Goal: Task Accomplishment & Management: Manage account settings

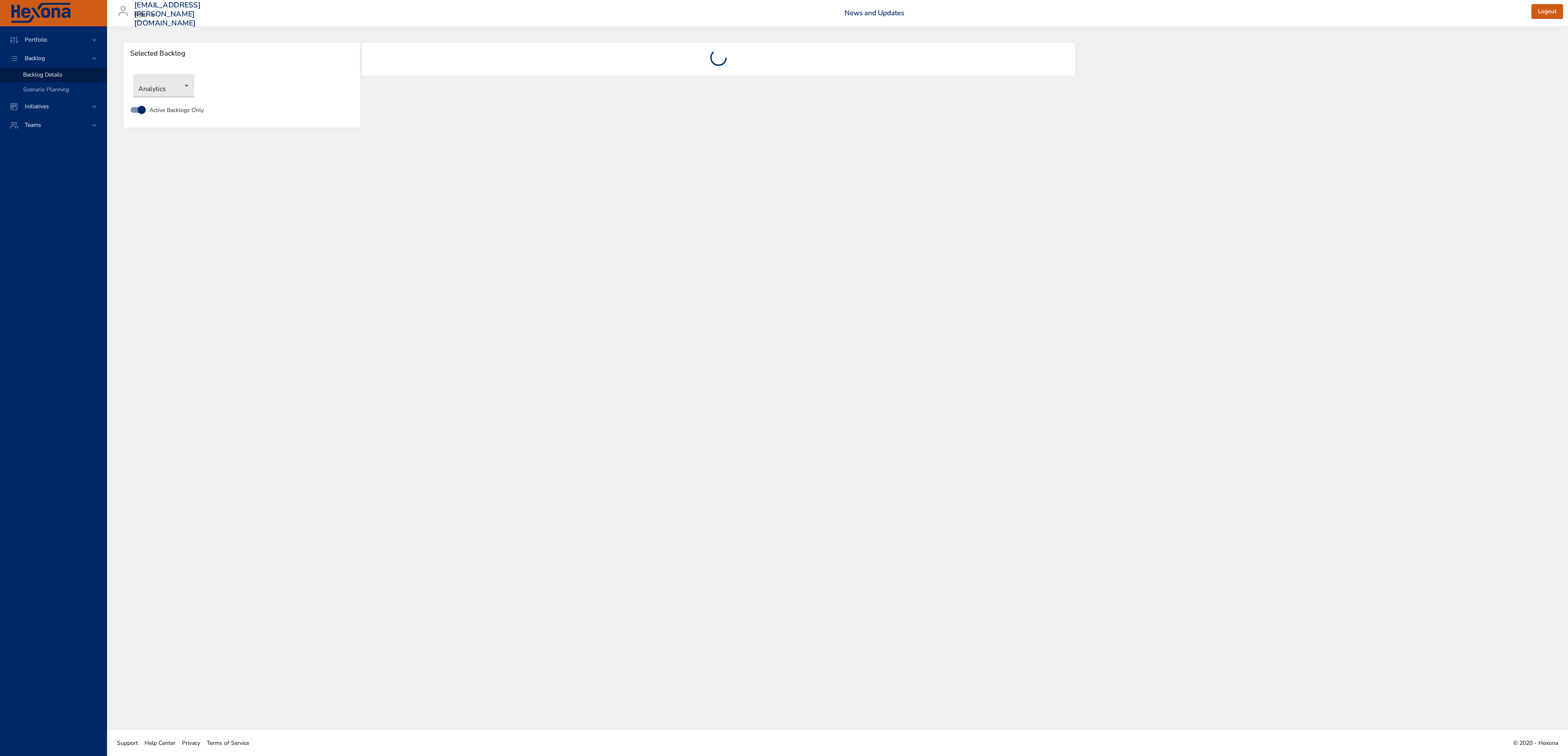
click at [620, 370] on div "Selected Backlog Analytics Active Backlogs Only" at bounding box center [838, 378] width 1461 height 704
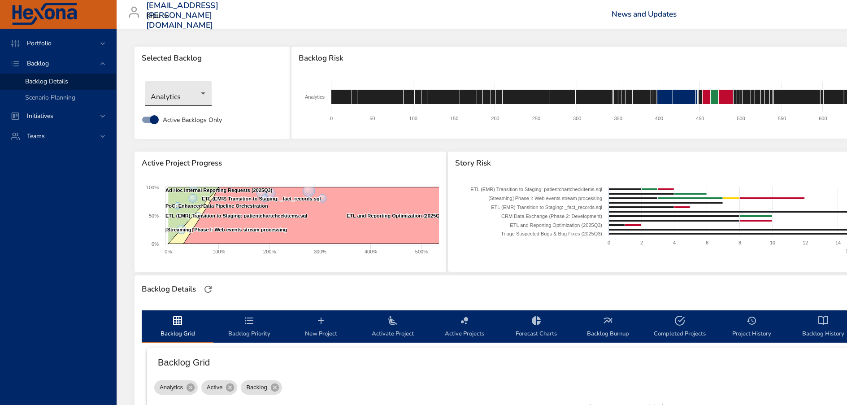
click at [178, 90] on body "Portfolio Backlog Backlog Details Scenario Planning Initiatives Teams [EMAIL_AD…" at bounding box center [423, 202] width 847 height 405
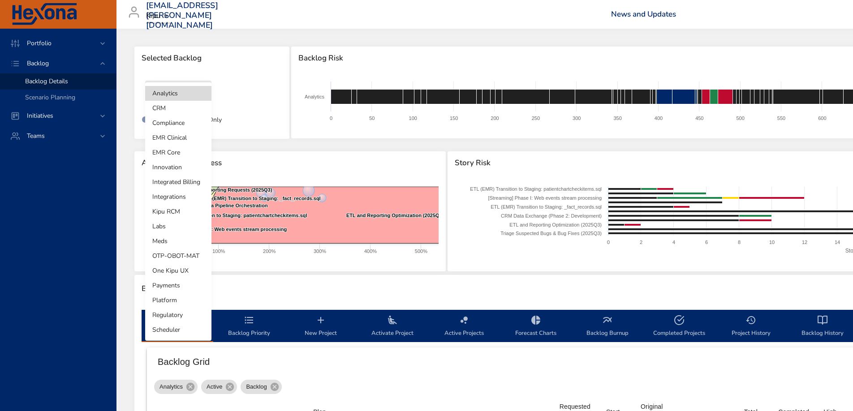
click at [181, 122] on li "Compliance" at bounding box center [178, 123] width 66 height 15
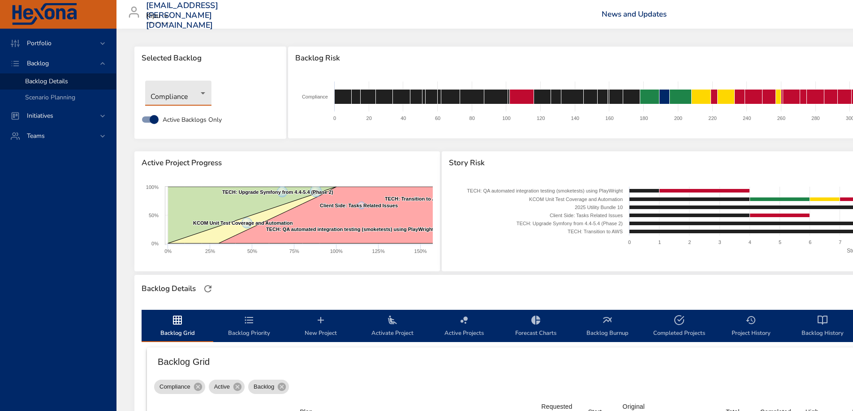
click at [196, 93] on body "Portfolio Backlog Backlog Details Scenario Planning Initiatives Teams [EMAIL_AD…" at bounding box center [426, 205] width 853 height 411
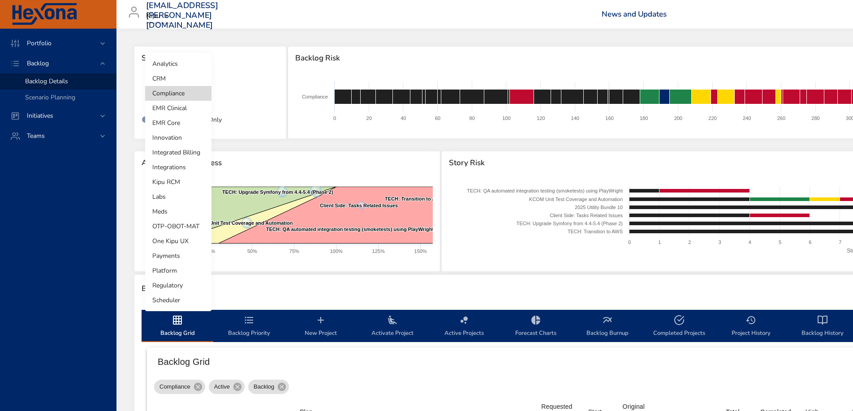
click at [180, 137] on li "Innovation" at bounding box center [178, 137] width 66 height 15
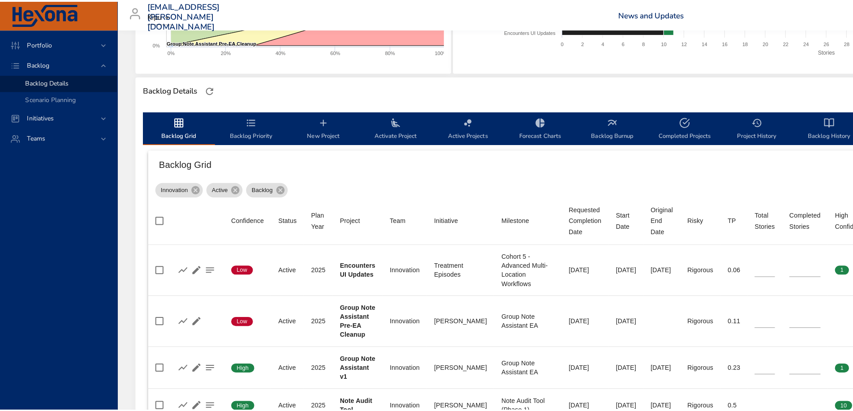
scroll to position [291, 0]
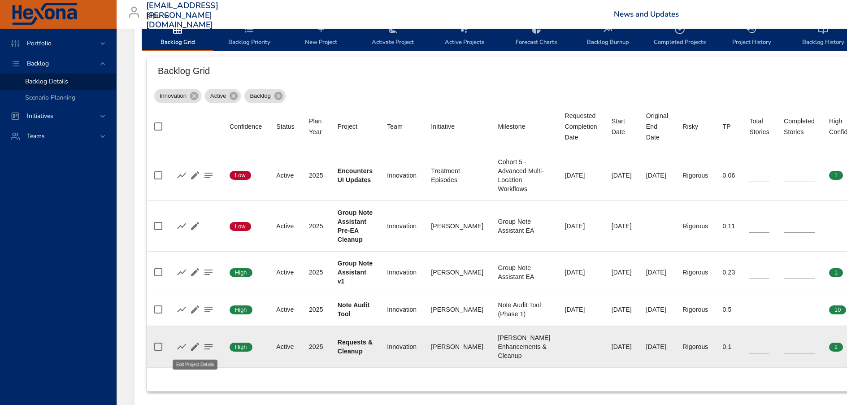
click at [199, 347] on icon "button" at bounding box center [195, 346] width 11 height 11
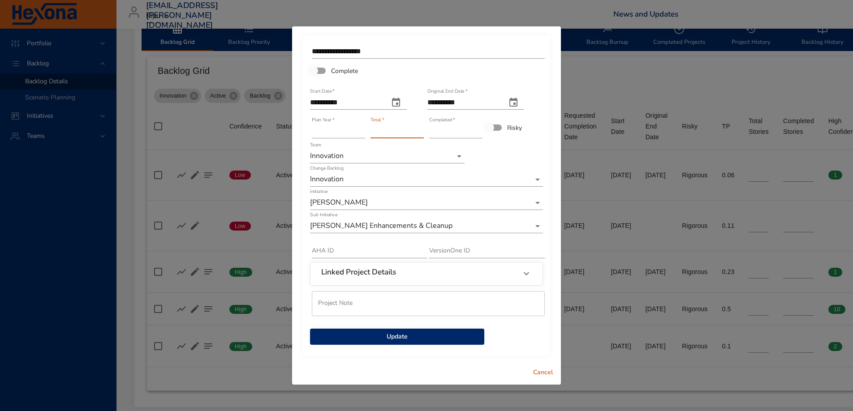
click at [421, 129] on input "*" at bounding box center [397, 131] width 53 height 14
type input "*"
click at [420, 129] on input "*" at bounding box center [397, 131] width 53 height 14
click at [438, 341] on span "Update" at bounding box center [397, 337] width 160 height 11
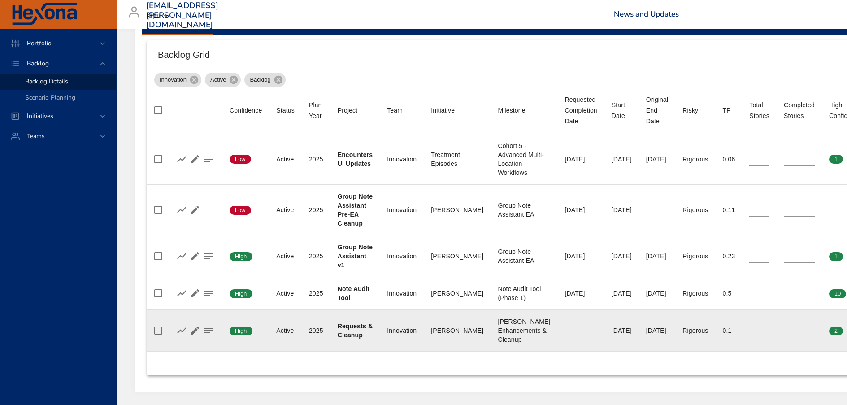
scroll to position [340, 0]
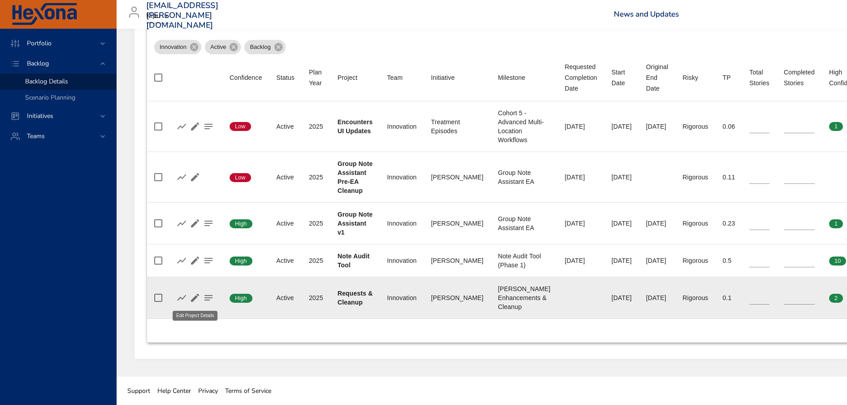
click at [195, 296] on icon "button" at bounding box center [195, 297] width 11 height 11
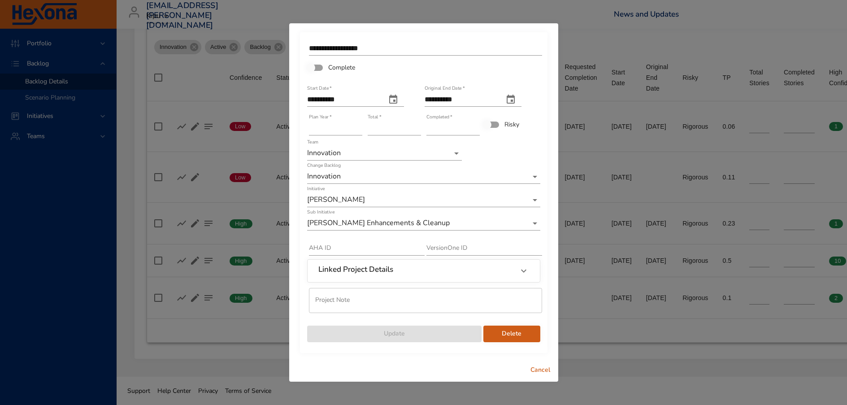
scroll to position [333, 0]
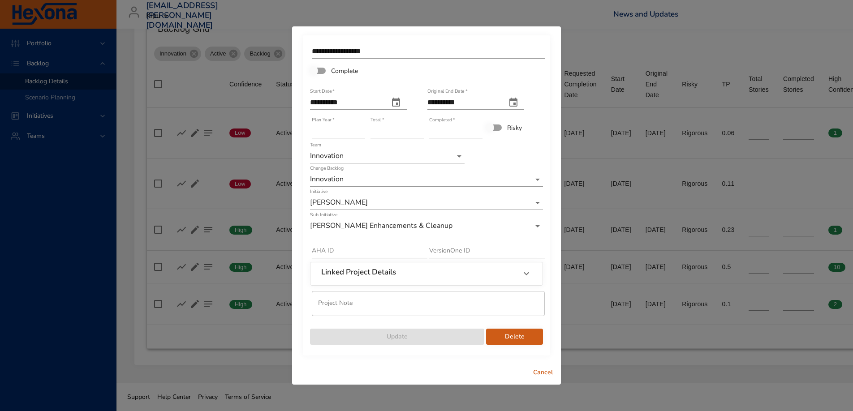
click at [541, 372] on span "Cancel" at bounding box center [543, 373] width 22 height 11
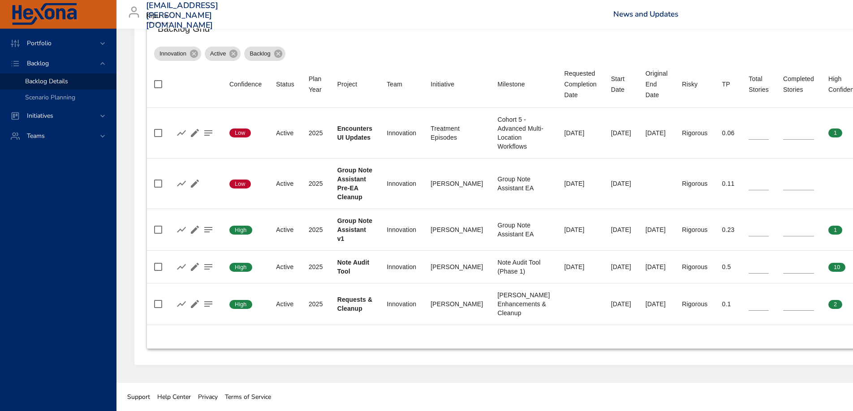
click at [541, 372] on span "Cancel" at bounding box center [543, 373] width 22 height 11
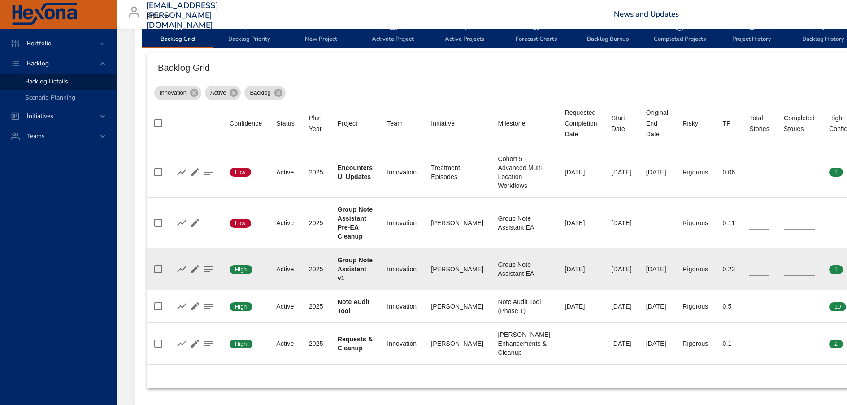
scroll to position [285, 0]
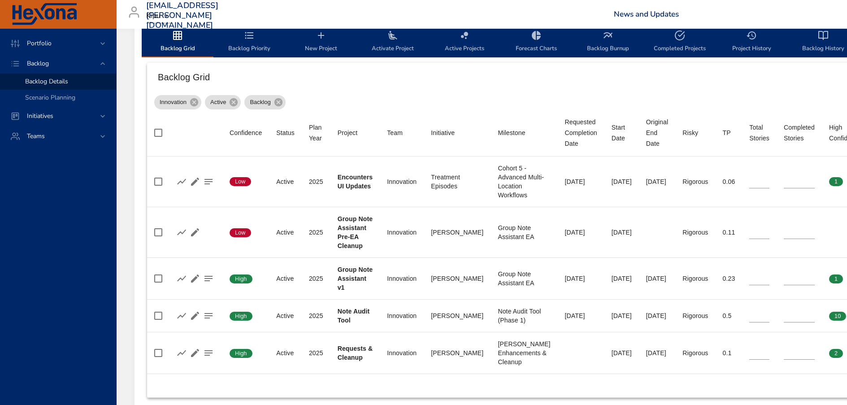
click at [246, 42] on span "Backlog Priority" at bounding box center [249, 42] width 61 height 24
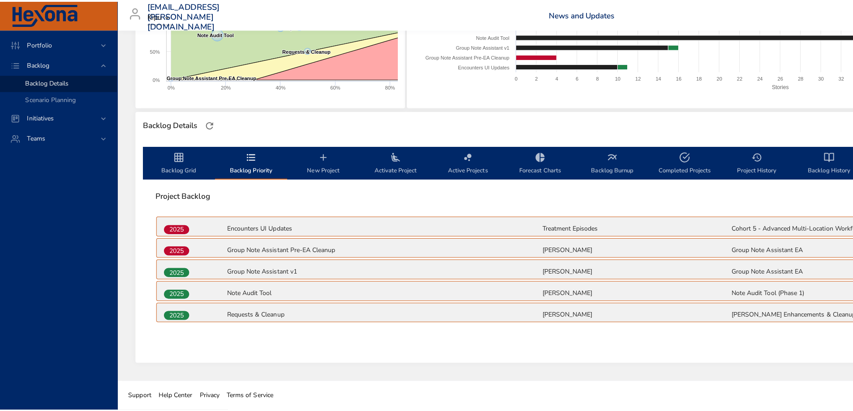
scroll to position [166, 0]
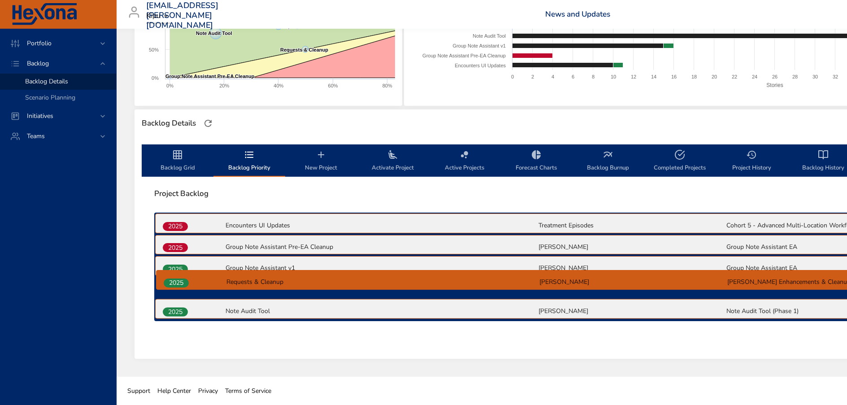
drag, startPoint x: 182, startPoint y: 309, endPoint x: 185, endPoint y: 279, distance: 30.2
click at [185, 279] on div "2025 Encounters UI Updates Treatment Episodes Cohort 5 - Advanced Multi-Locatio…" at bounding box center [537, 266] width 766 height 108
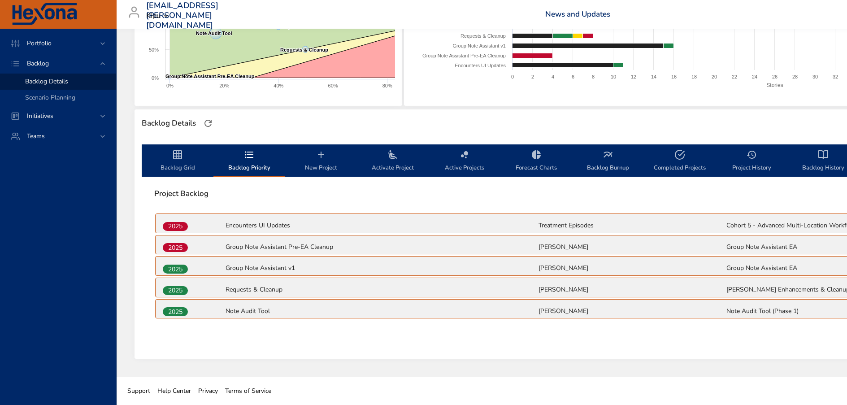
click at [178, 155] on icon "backlog-tab" at bounding box center [177, 154] width 11 height 11
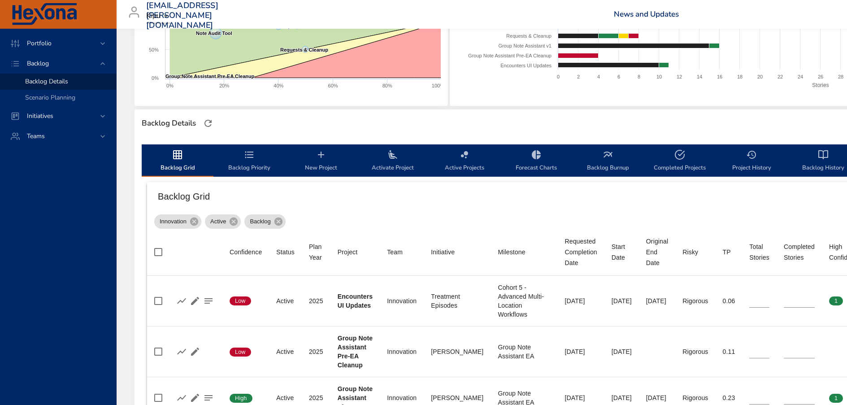
click at [327, 160] on span "New Project" at bounding box center [320, 161] width 61 height 24
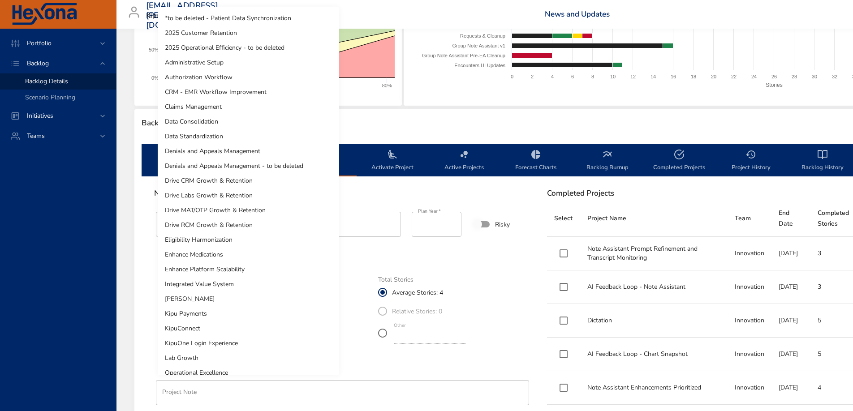
click at [264, 246] on body "Portfolio Backlog Backlog Details Scenario Planning Initiatives Teams [EMAIL_AD…" at bounding box center [426, 39] width 853 height 411
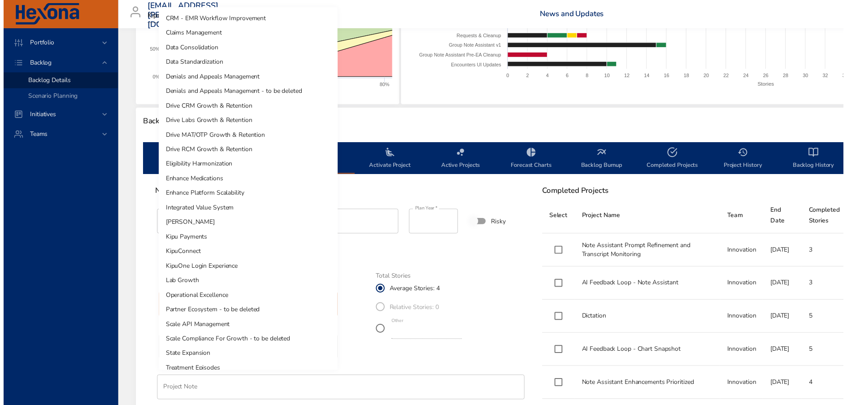
scroll to position [0, 0]
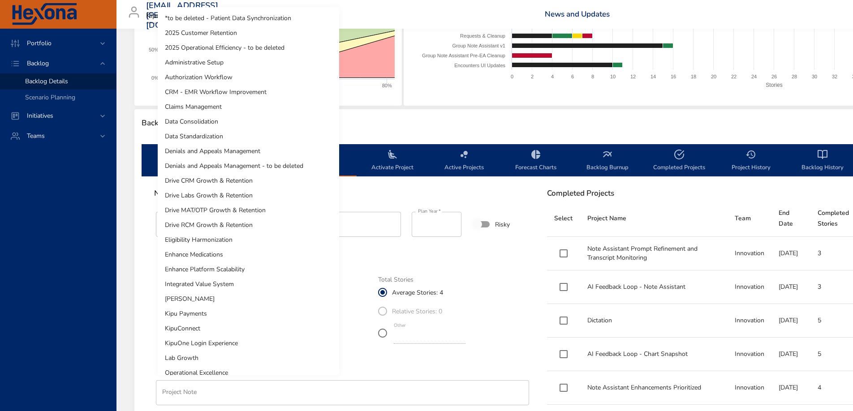
click at [261, 299] on li "[PERSON_NAME]" at bounding box center [249, 299] width 182 height 15
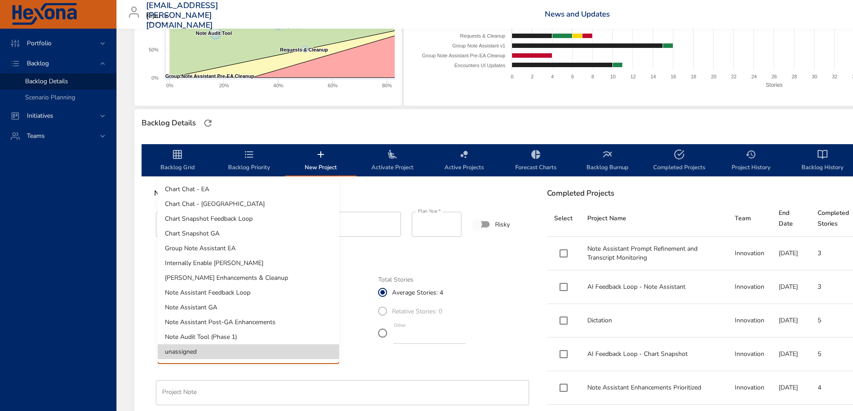
click at [238, 246] on body "Portfolio Backlog Backlog Details Scenario Planning Initiatives Teams [EMAIL_AD…" at bounding box center [426, 39] width 853 height 411
click at [230, 278] on li "[PERSON_NAME] Enhancements & Cleanup" at bounding box center [249, 278] width 182 height 15
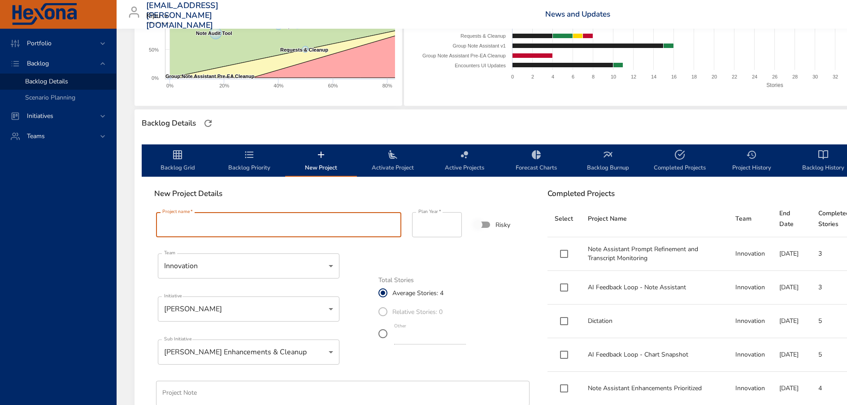
click at [324, 225] on input "Project name   *" at bounding box center [278, 224] width 245 height 25
paste input "**********"
type input "**********"
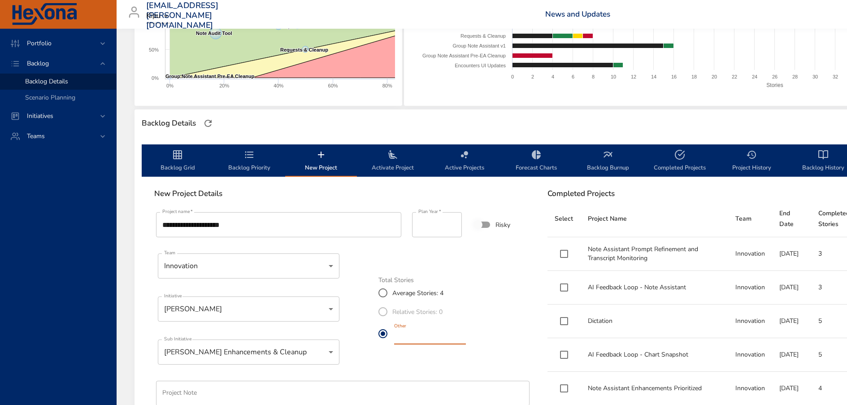
drag, startPoint x: 401, startPoint y: 337, endPoint x: 394, endPoint y: 338, distance: 7.2
click at [394, 338] on input "*" at bounding box center [430, 337] width 72 height 14
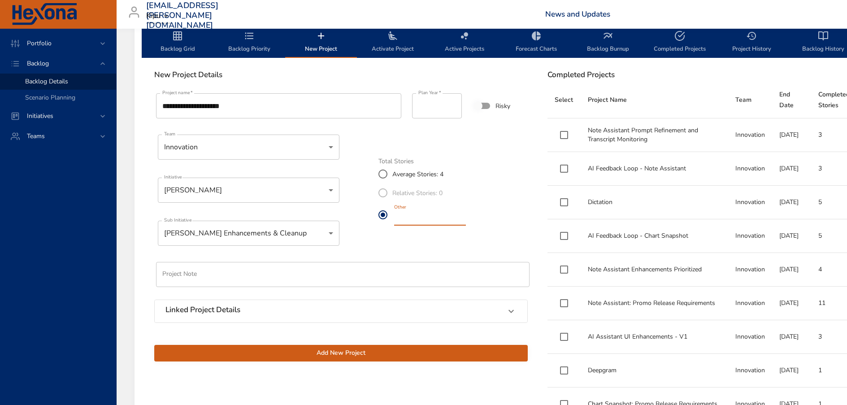
scroll to position [285, 0]
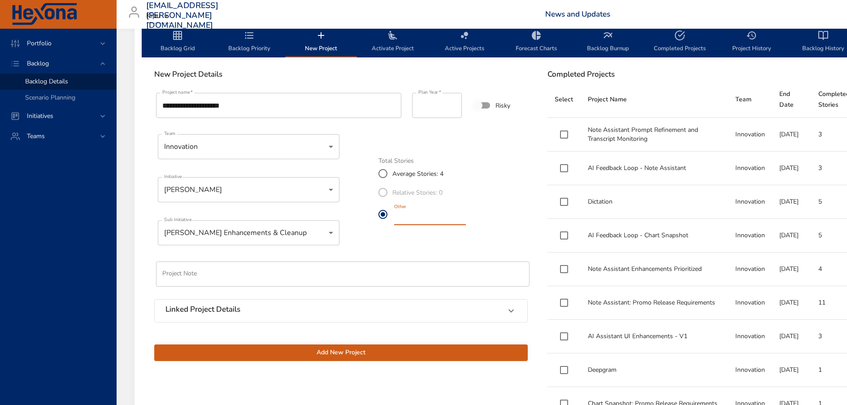
type input "*"
click at [250, 308] on div "Linked Project Details" at bounding box center [332, 311] width 335 height 12
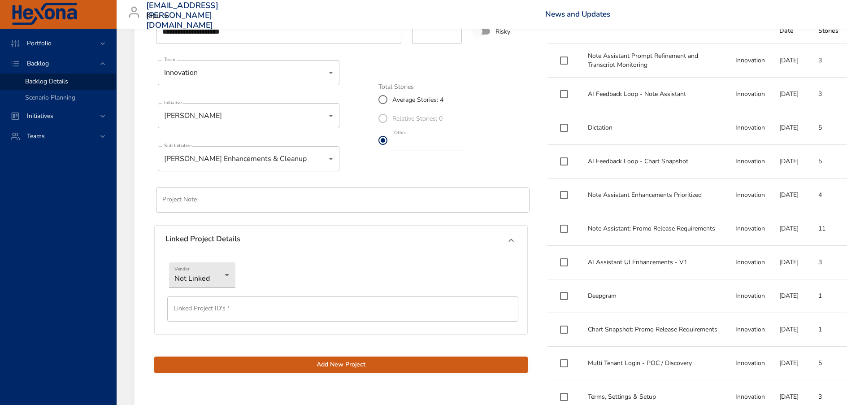
scroll to position [361, 0]
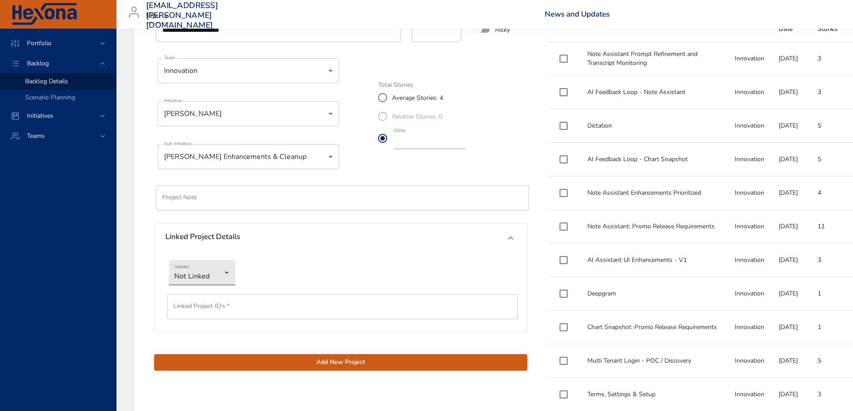
click at [211, 286] on li "Jira" at bounding box center [202, 288] width 66 height 15
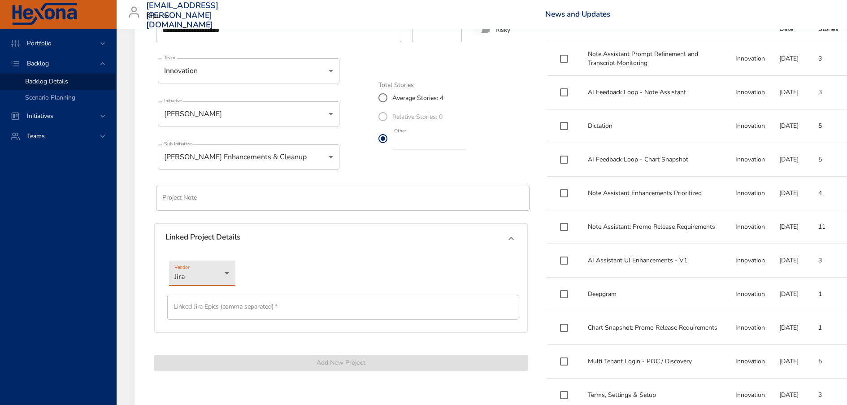
click at [229, 316] on input "text" at bounding box center [342, 306] width 351 height 25
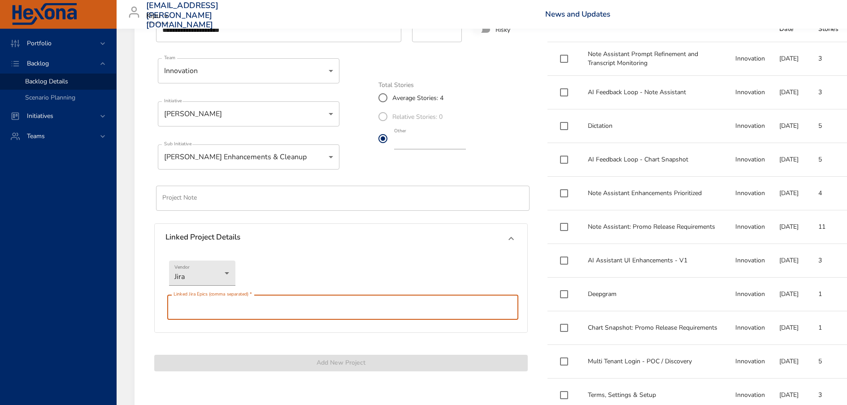
paste input "**********"
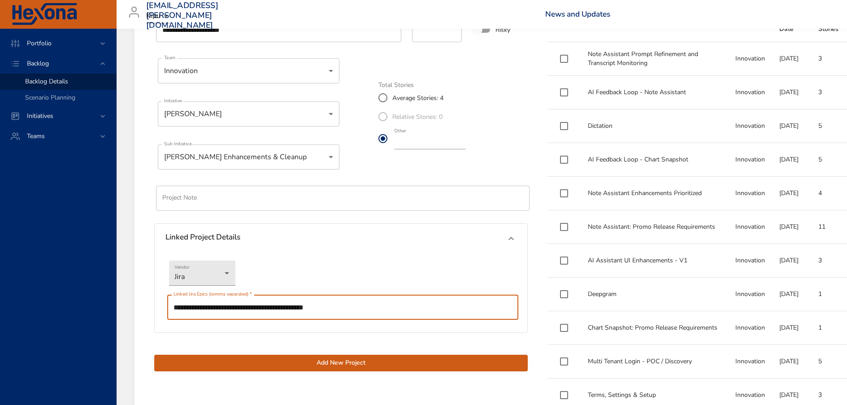
type input "**********"
click at [318, 368] on span "Add New Project" at bounding box center [340, 362] width 359 height 11
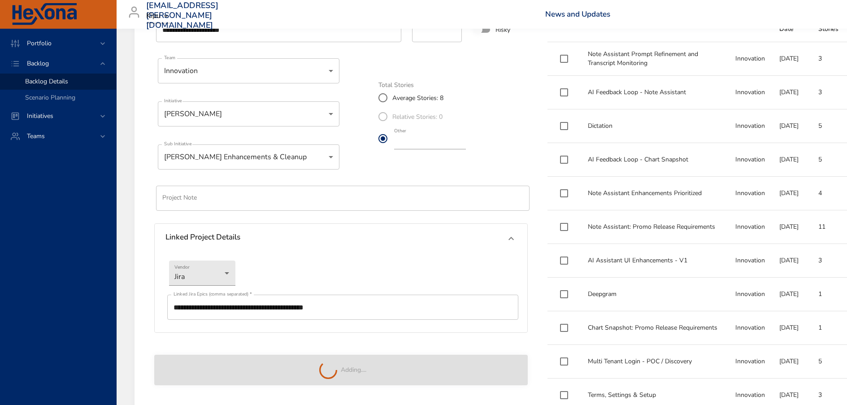
type input "*"
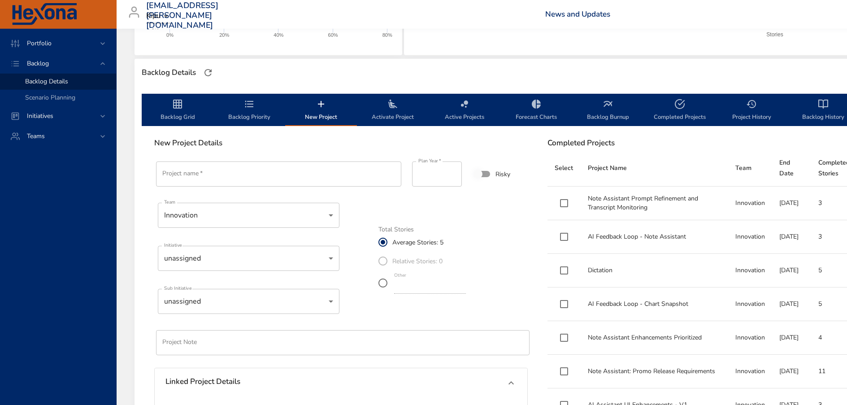
scroll to position [141, 0]
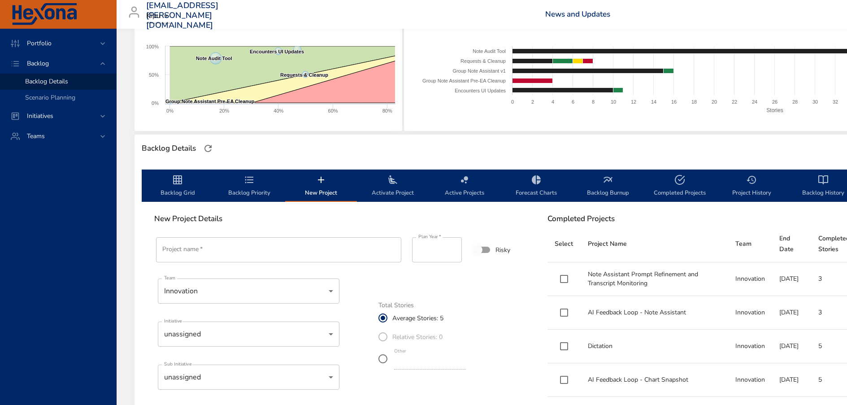
click at [393, 186] on span "Activate Project" at bounding box center [392, 186] width 61 height 24
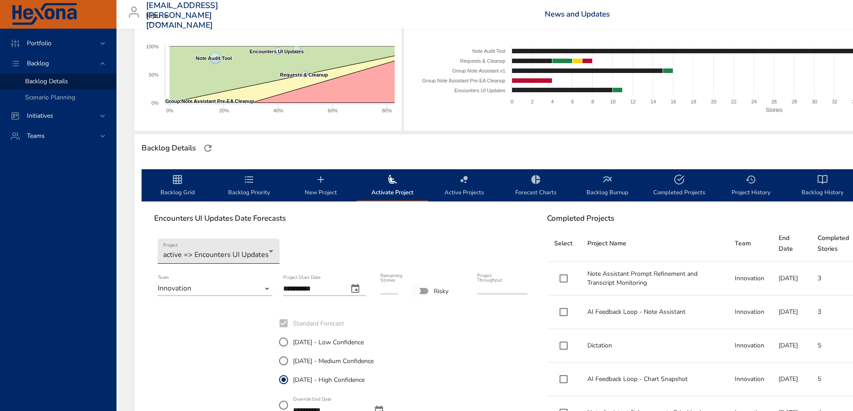
click at [266, 243] on body "Portfolio Backlog Backlog Details Scenario Planning Initiatives Teams [EMAIL_AD…" at bounding box center [426, 64] width 853 height 411
click at [366, 230] on div at bounding box center [426, 205] width 853 height 411
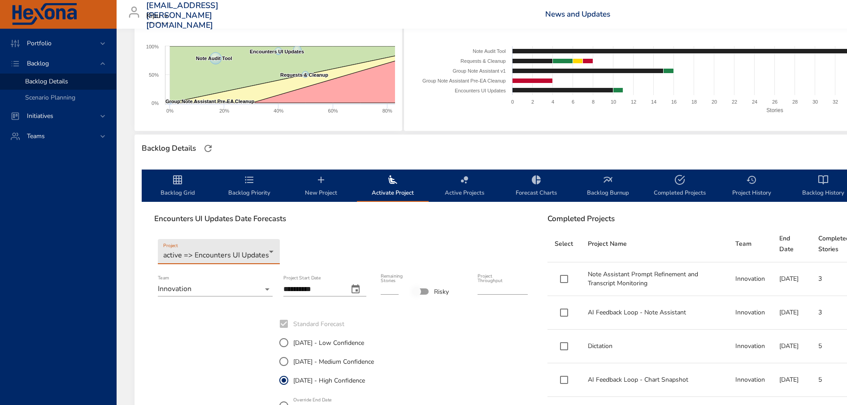
click at [173, 178] on icon "backlog-tab" at bounding box center [177, 179] width 9 height 9
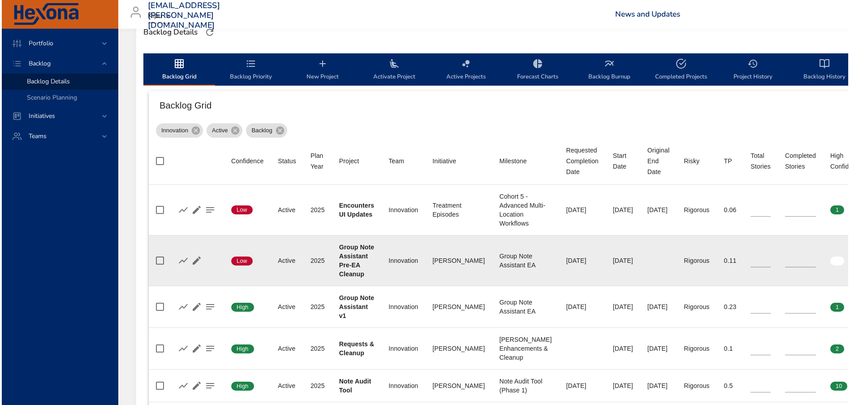
scroll to position [259, 0]
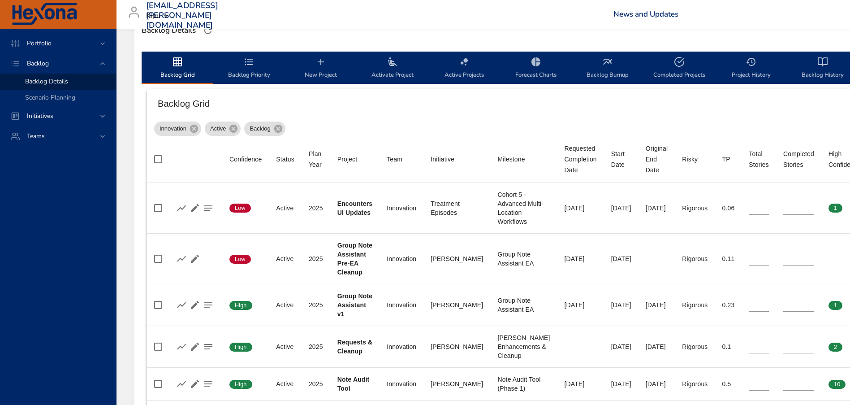
click at [692, 126] on div "Innovation Active Backlog" at bounding box center [606, 127] width 904 height 18
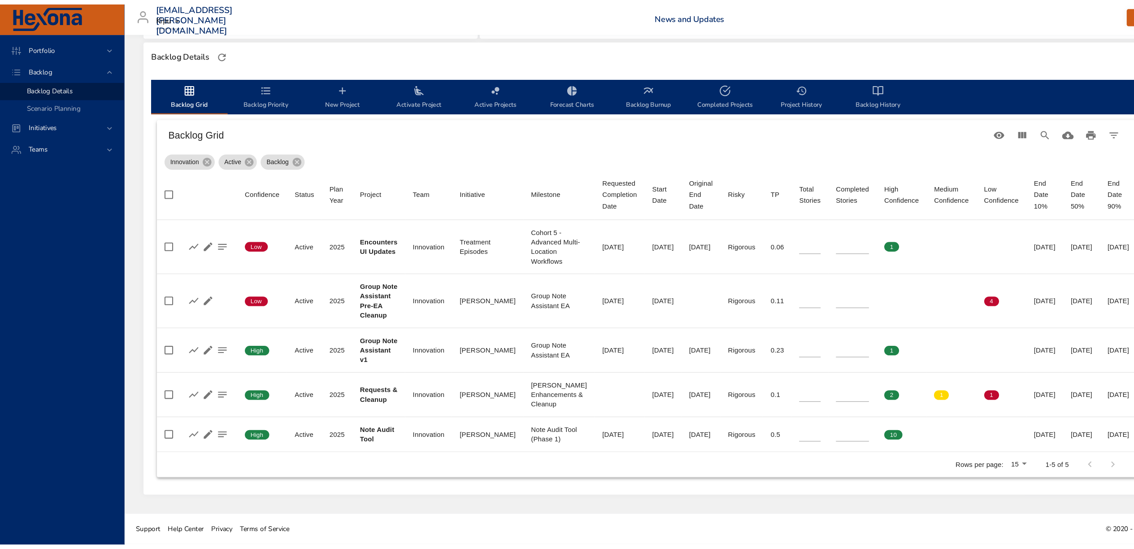
scroll to position [197, 0]
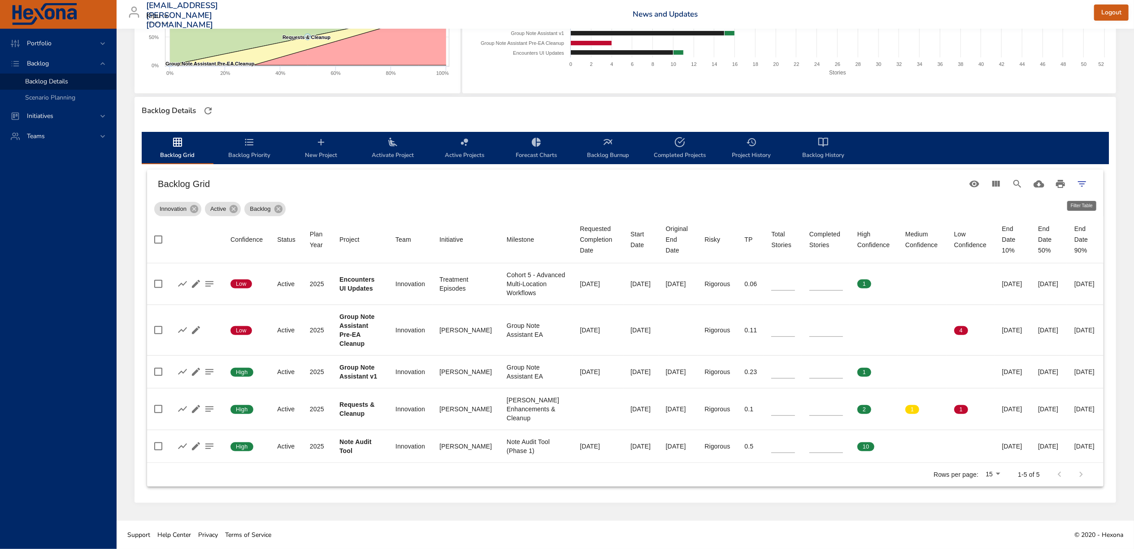
click at [1082, 178] on icon "Filter Table" at bounding box center [1081, 183] width 11 height 11
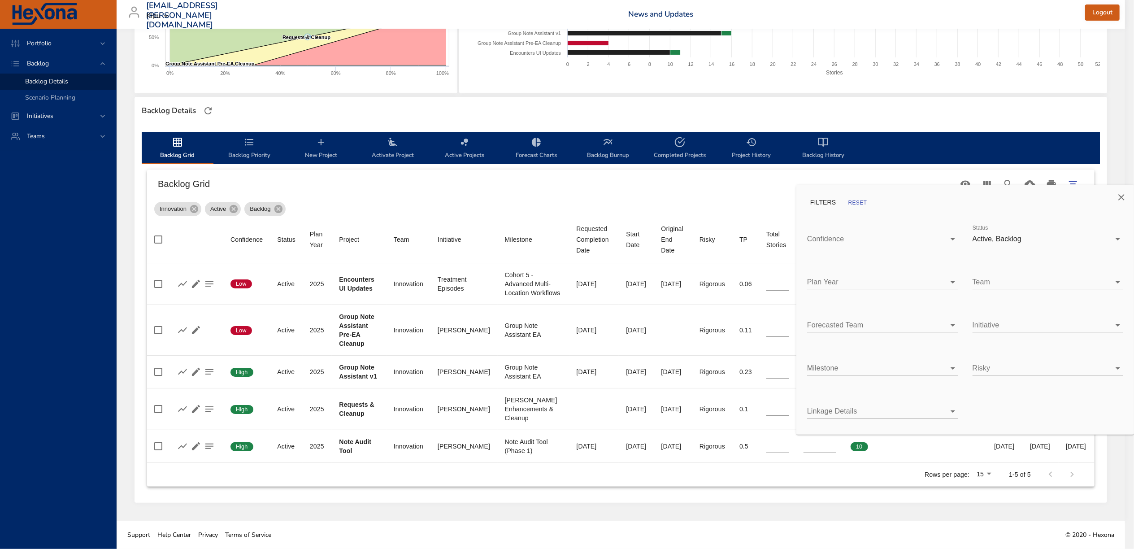
scroll to position [188, 0]
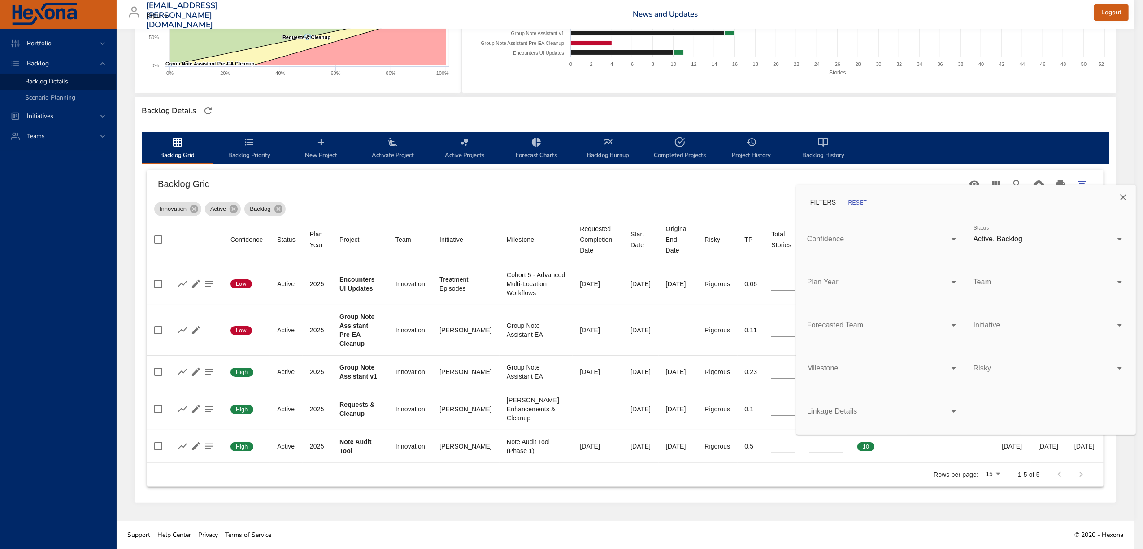
click at [1091, 240] on body "Portfolio Backlog Backlog Details Scenario Planning Initiatives Teams [EMAIL_AD…" at bounding box center [571, 96] width 1143 height 549
click at [1058, 265] on li "Complete" at bounding box center [1049, 259] width 152 height 20
type input "*"
type input "**"
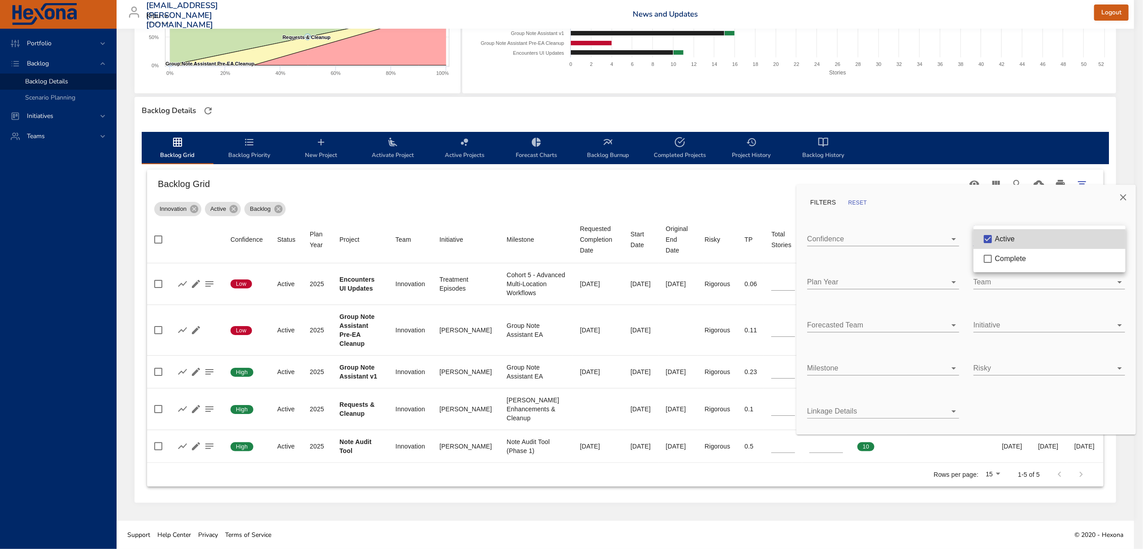
type input "**"
type input "*"
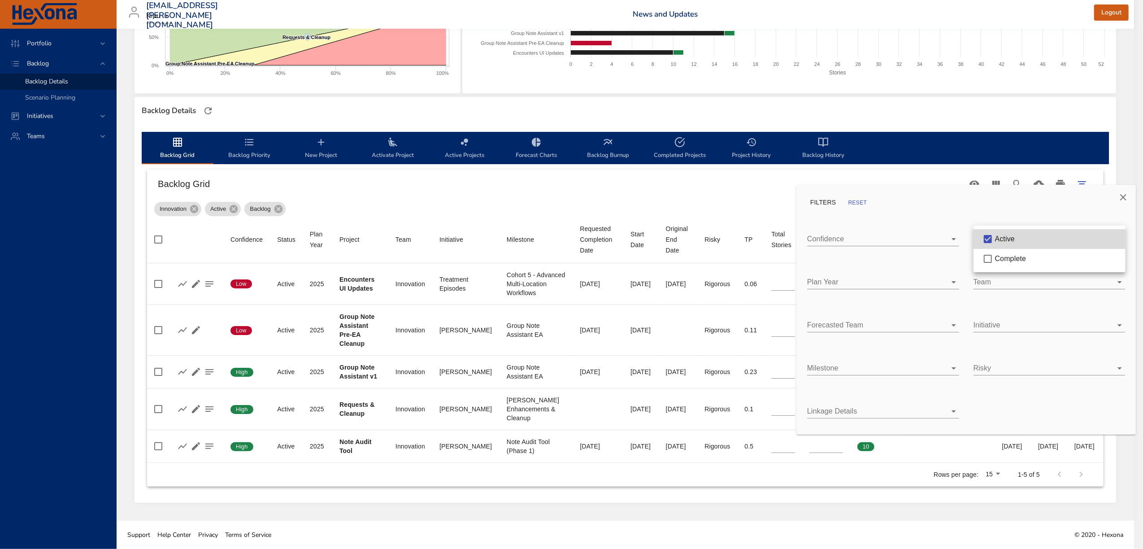
type input "*"
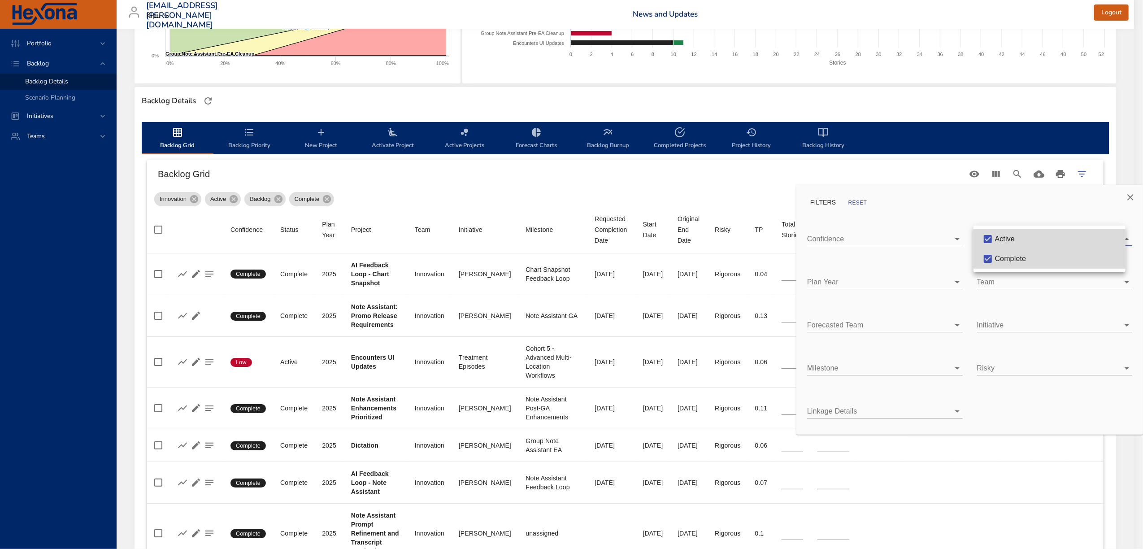
click at [1000, 252] on li "Complete" at bounding box center [1049, 259] width 152 height 20
type input "**"
type input "*"
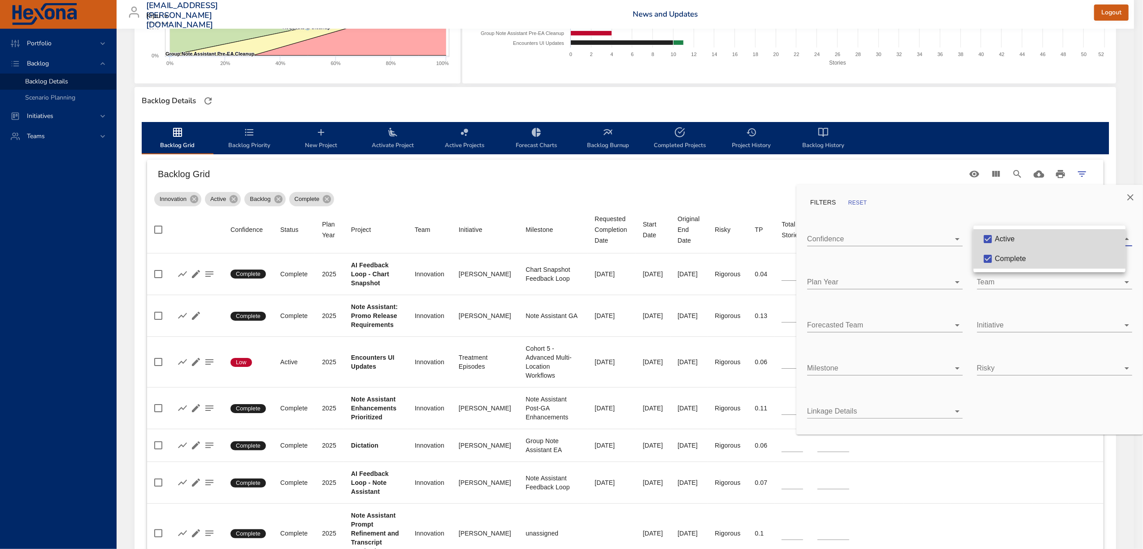
type input "**"
type input "*"
type input "**"
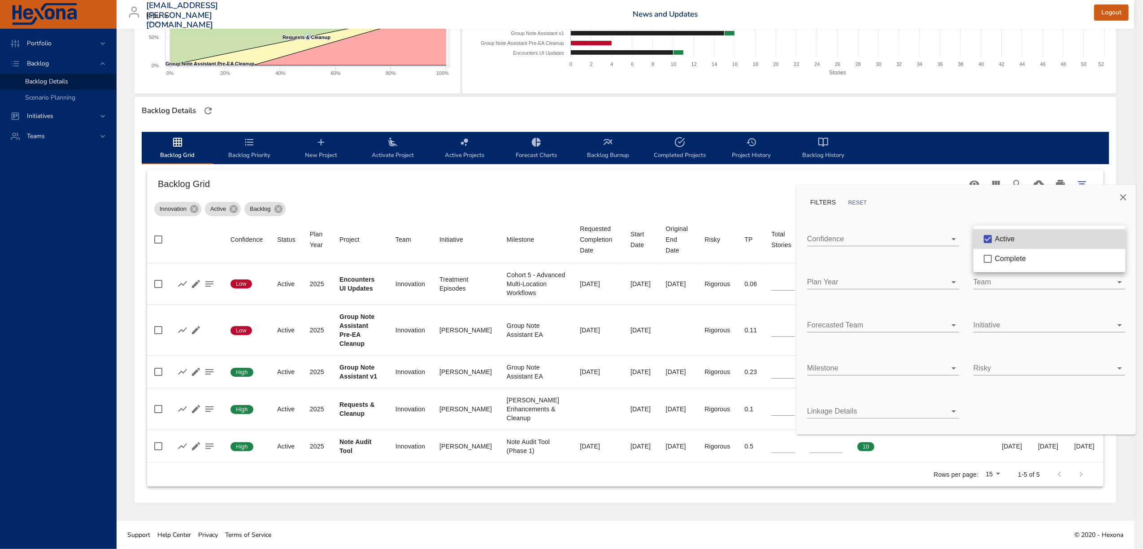
click at [1058, 404] on div at bounding box center [571, 274] width 1143 height 549
drag, startPoint x: 446, startPoint y: 187, endPoint x: 432, endPoint y: 187, distance: 13.9
click at [445, 187] on div at bounding box center [571, 274] width 1143 height 549
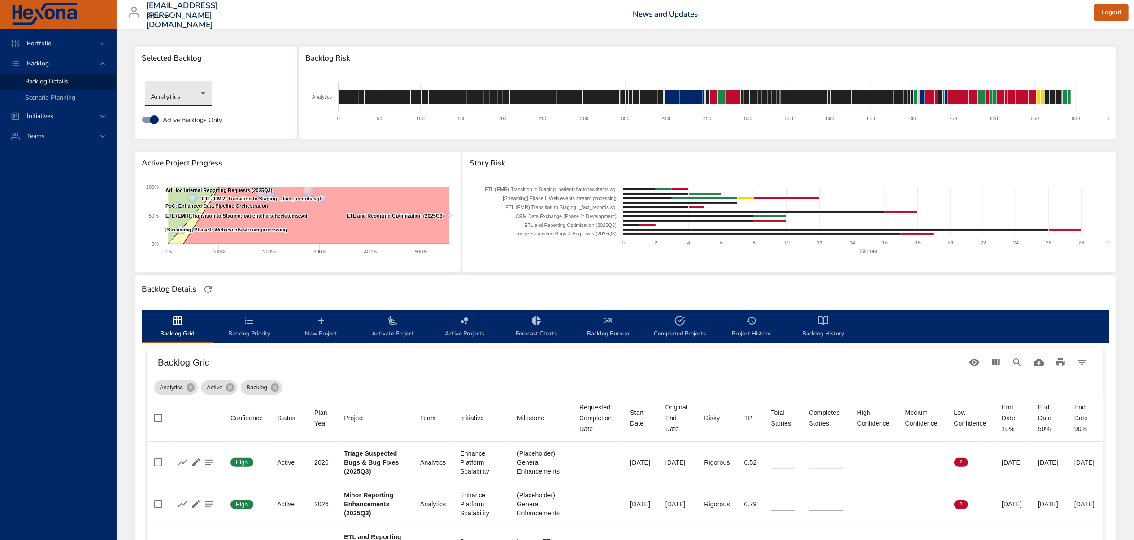
click at [197, 96] on body "Portfolio Backlog Backlog Details Scenario Planning Initiatives Teams [EMAIL_AD…" at bounding box center [567, 270] width 1134 height 540
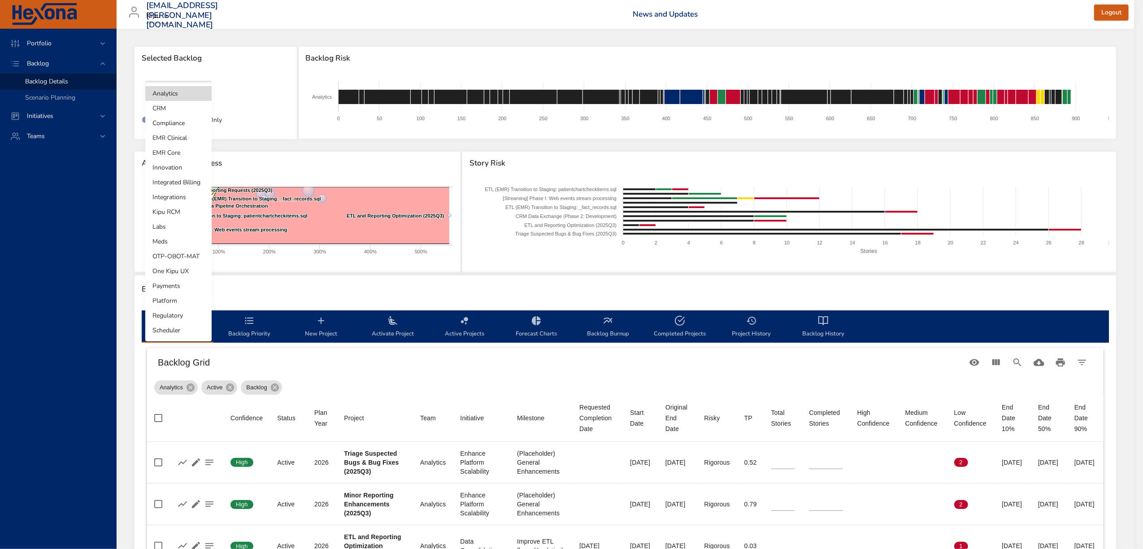
click at [180, 168] on li "Innovation" at bounding box center [178, 167] width 66 height 15
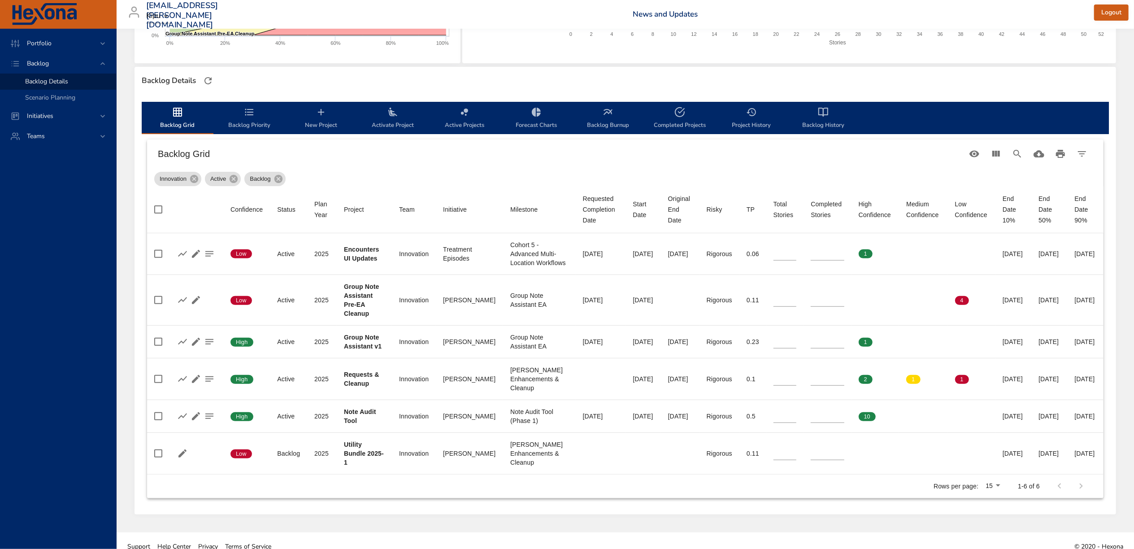
scroll to position [217, 0]
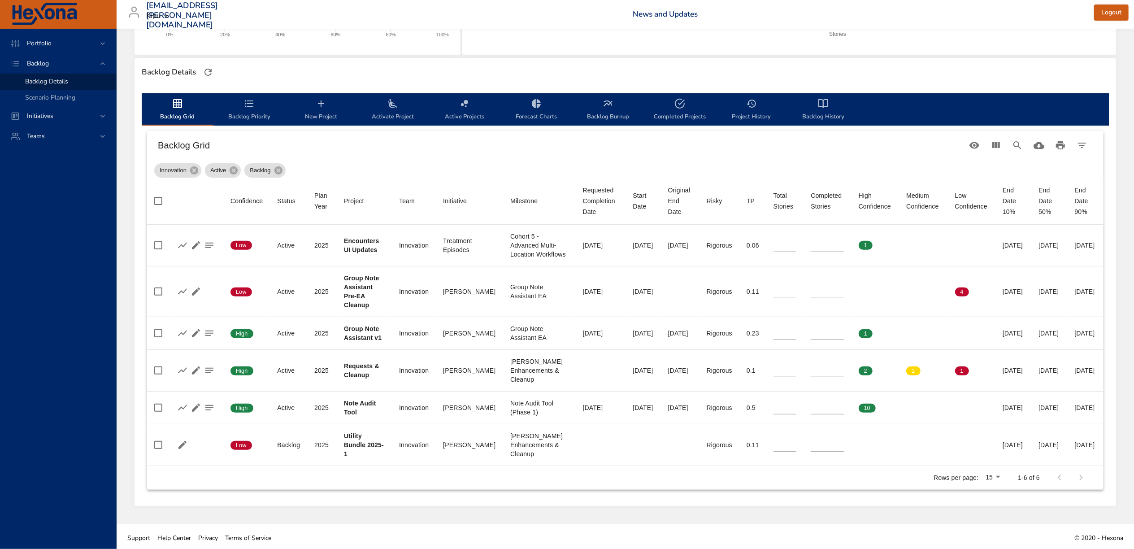
click at [399, 111] on span "Activate Project" at bounding box center [392, 110] width 61 height 24
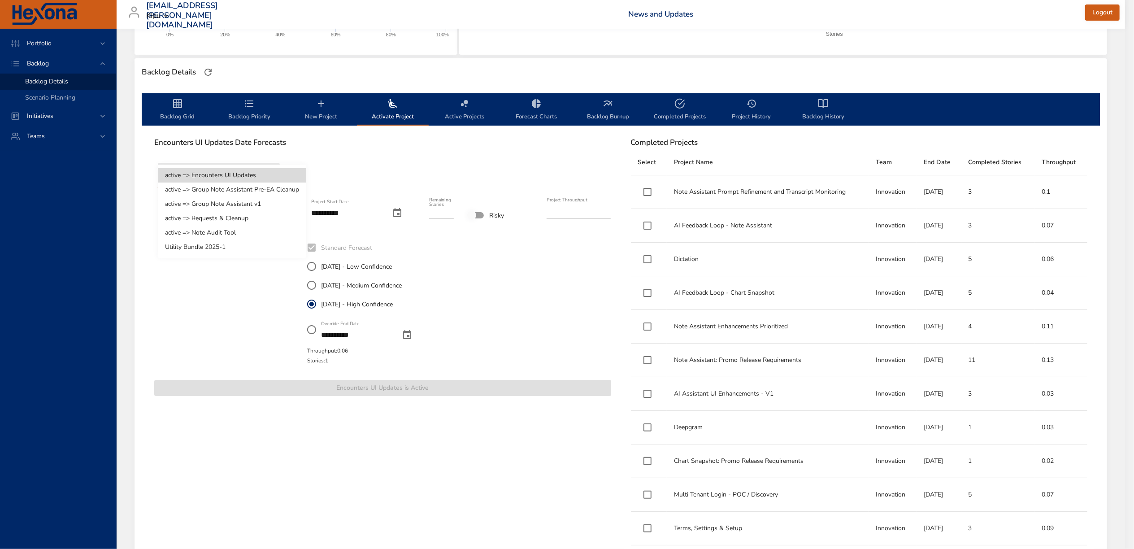
click at [219, 174] on body "Portfolio Backlog Backlog Details Scenario Planning Initiatives Teams [EMAIL_AD…" at bounding box center [567, 57] width 1134 height 549
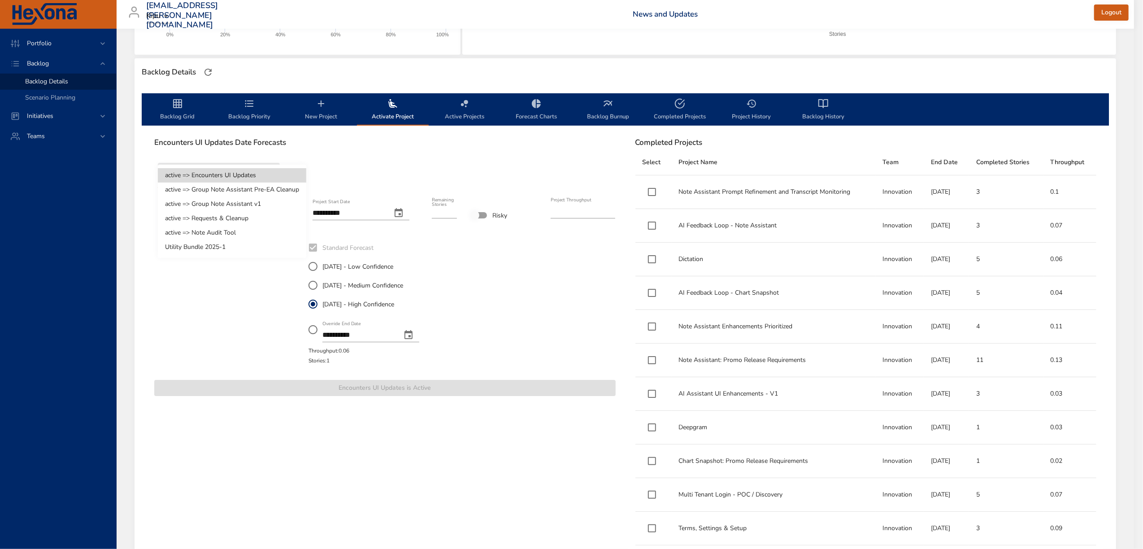
click at [222, 242] on li "Utility Bundle 2025-1" at bounding box center [232, 247] width 148 height 14
type input "*"
type input "****"
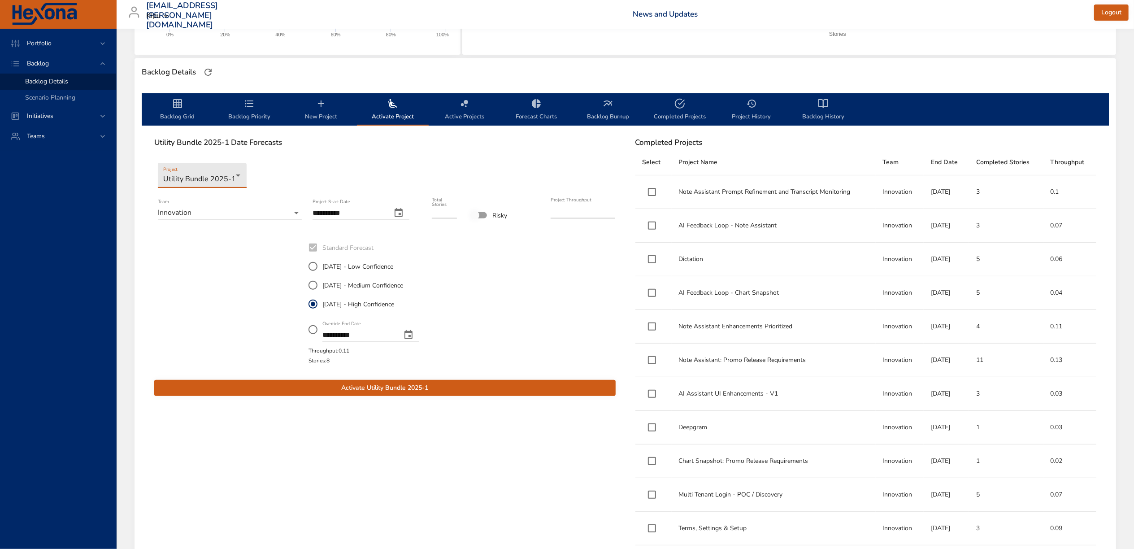
click at [403, 213] on icon "change date" at bounding box center [398, 213] width 11 height 11
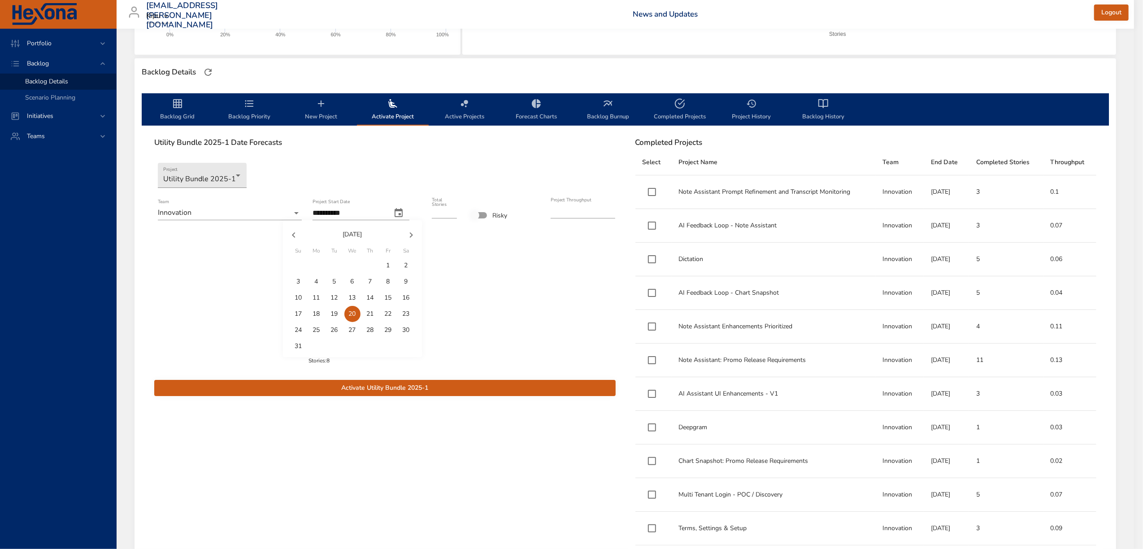
click at [351, 284] on p "6" at bounding box center [353, 281] width 4 height 9
type input "**********"
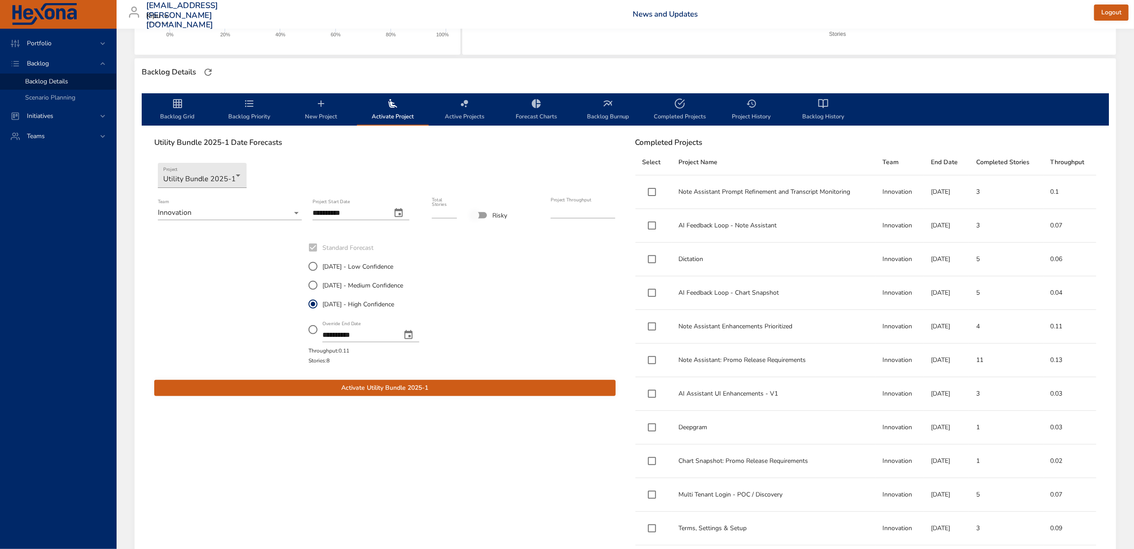
click at [375, 393] on button "Activate Utility Bundle 2025-1" at bounding box center [384, 388] width 461 height 17
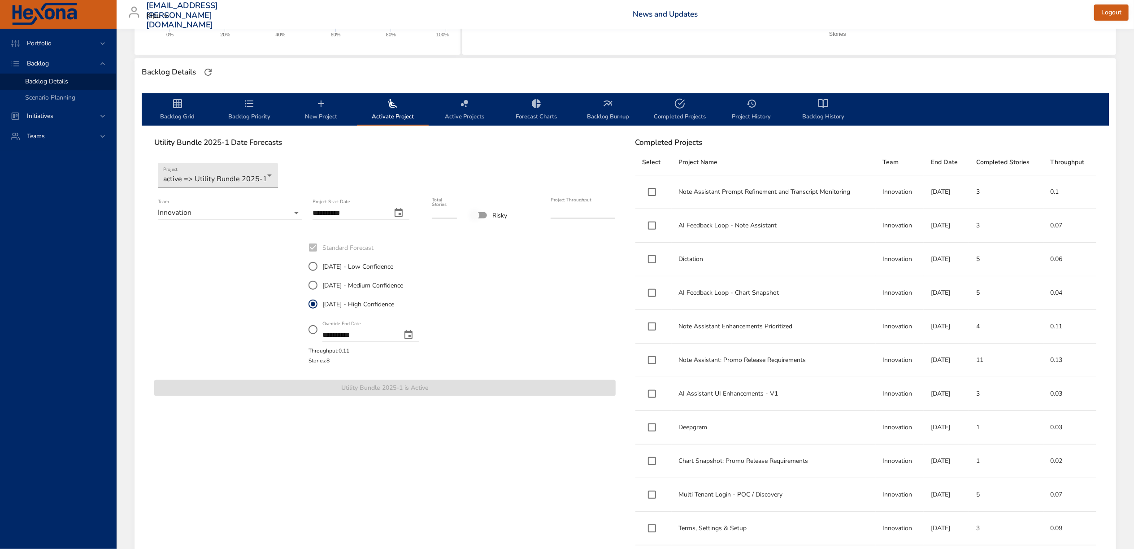
click at [177, 104] on icon "backlog-tab" at bounding box center [177, 103] width 11 height 11
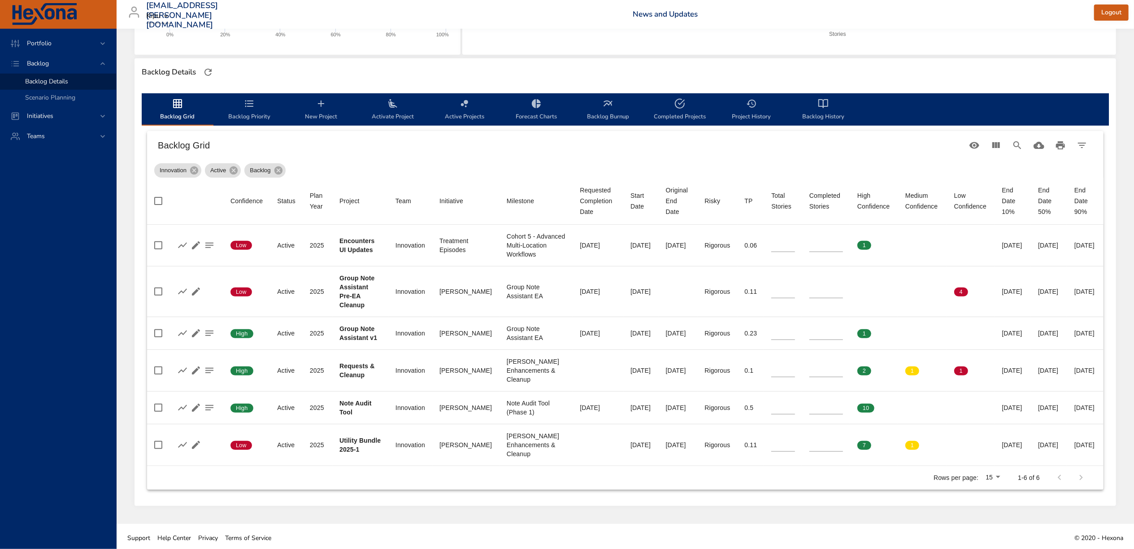
click at [246, 106] on icon "backlog-tab" at bounding box center [249, 103] width 11 height 11
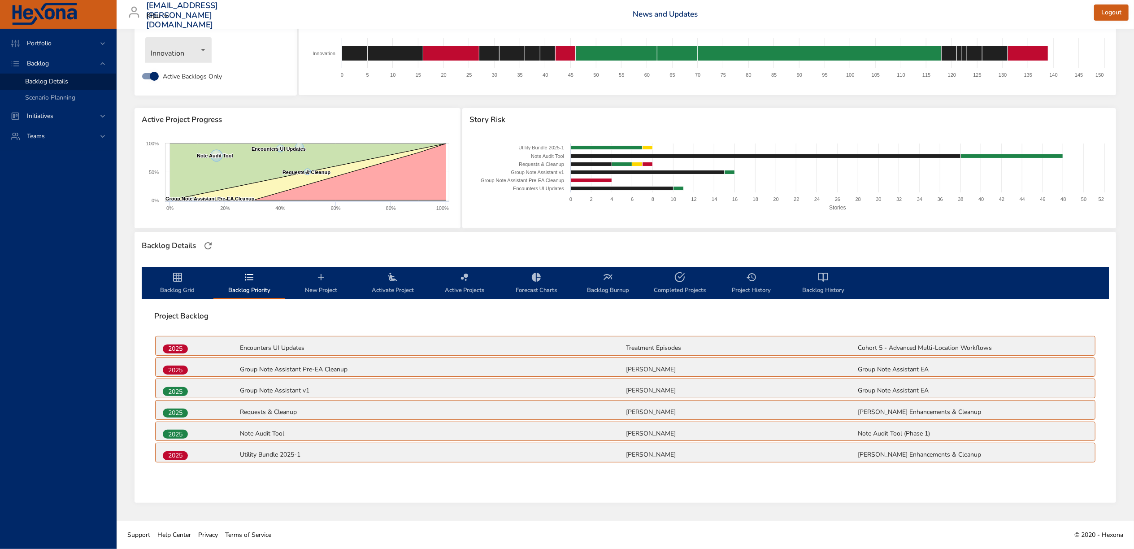
drag, startPoint x: 240, startPoint y: 481, endPoint x: 211, endPoint y: 455, distance: 39.0
click at [238, 481] on div "Project Backlog 2025 Encounters UI Updates Treatment Episodes Cohort 5 - Advanc…" at bounding box center [625, 395] width 967 height 193
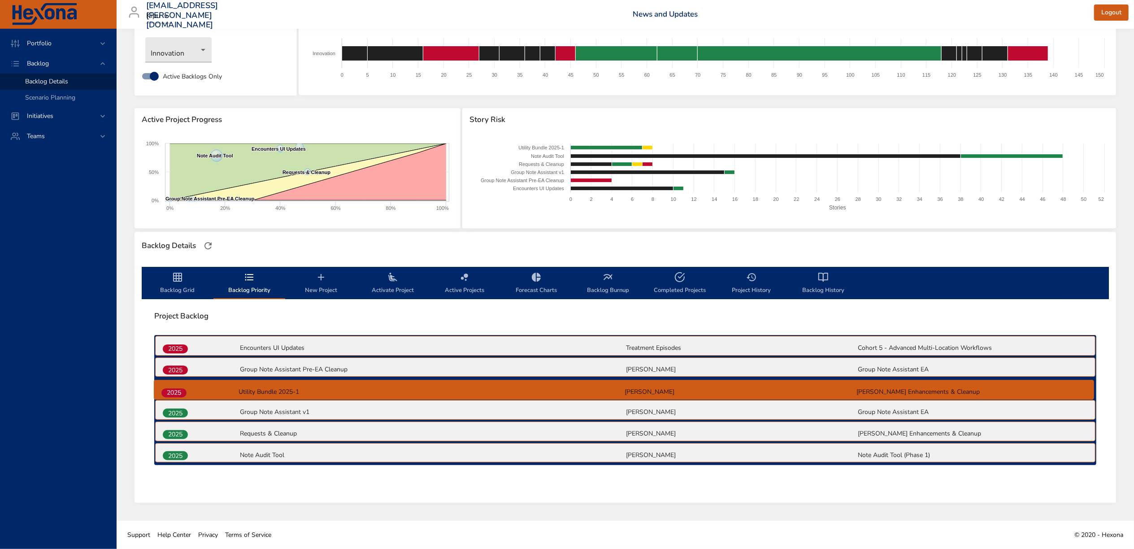
drag, startPoint x: 174, startPoint y: 454, endPoint x: 173, endPoint y: 389, distance: 65.0
click at [173, 389] on div "2025 Encounters UI Updates Treatment Episodes Cohort 5 - Advanced Multi-Locatio…" at bounding box center [625, 400] width 942 height 130
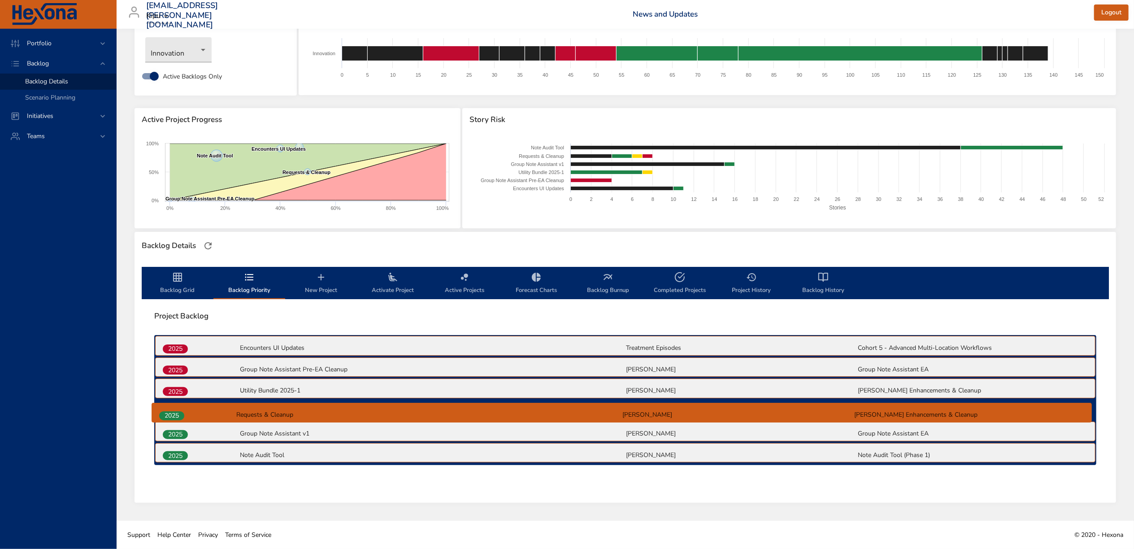
drag, startPoint x: 177, startPoint y: 435, endPoint x: 178, endPoint y: 413, distance: 22.0
click at [178, 413] on div "2025 Encounters UI Updates Treatment Episodes Cohort 5 - Advanced Multi-Locatio…" at bounding box center [625, 400] width 942 height 130
